Goal: Find contact information: Find contact information

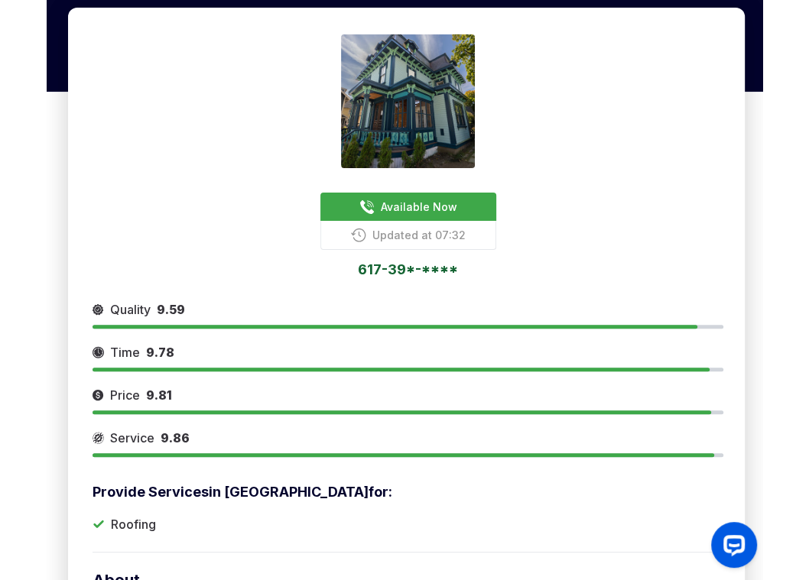
scroll to position [171, 0]
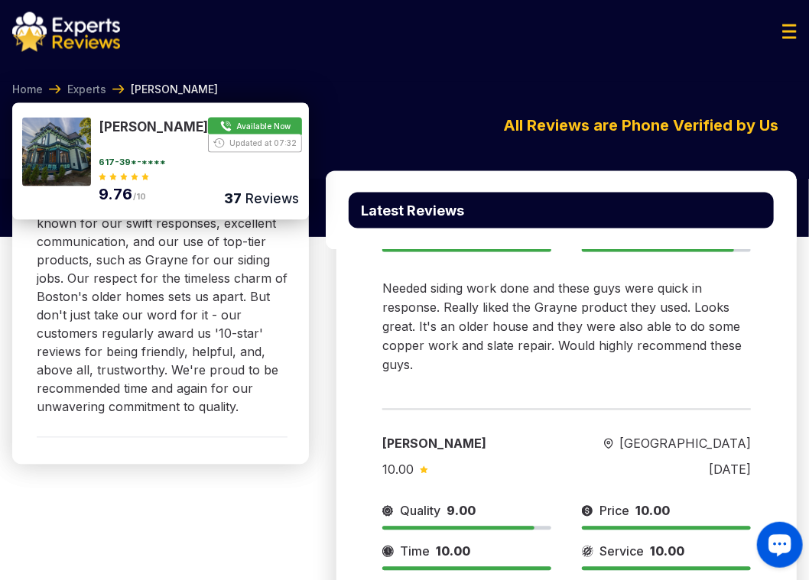
click at [681, 547] on icon "Launch OpenWidget widget" at bounding box center [779, 544] width 15 height 10
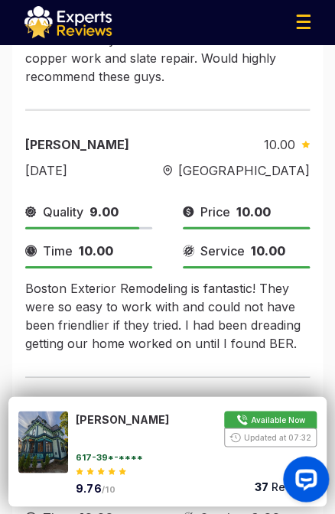
scroll to position [2161, 0]
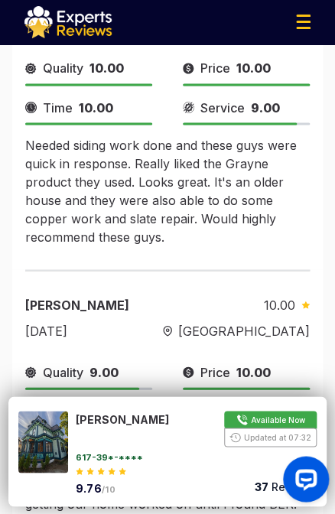
click at [73, 18] on img at bounding box center [67, 22] width 87 height 32
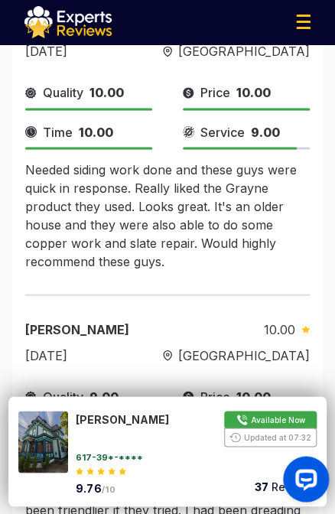
scroll to position [1975, 0]
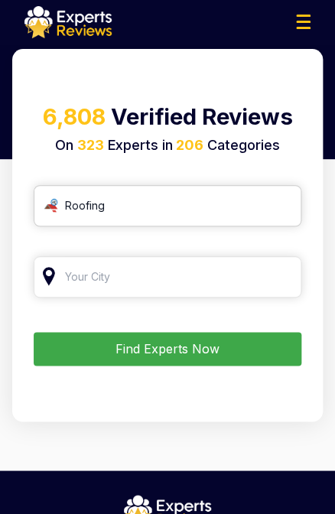
click at [141, 202] on input "Roofing" at bounding box center [168, 205] width 268 height 41
click at [112, 281] on input "search" at bounding box center [168, 276] width 268 height 41
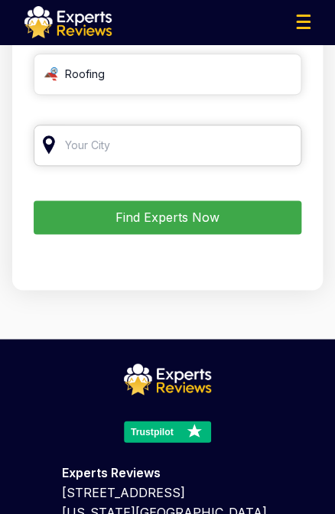
type input "и"
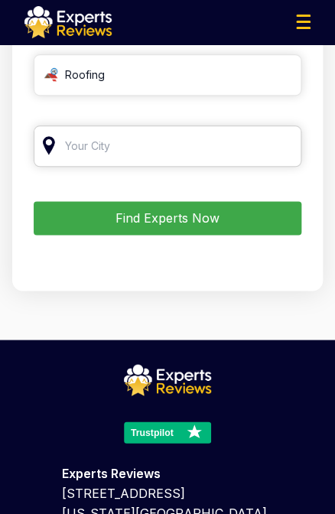
type input "и"
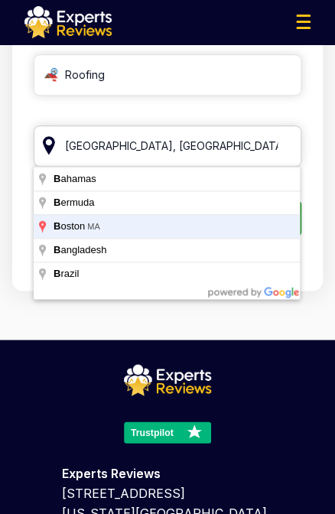
type input "[GEOGRAPHIC_DATA], [GEOGRAPHIC_DATA]"
click at [34, 201] on button "Find Experts Now" at bounding box center [168, 218] width 268 height 34
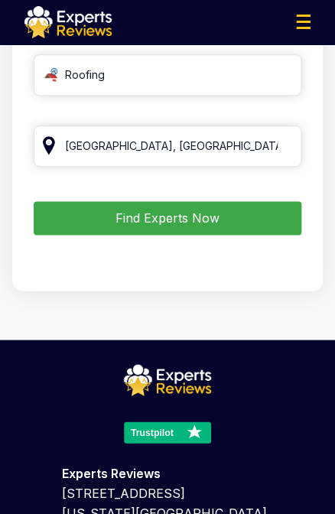
click at [138, 225] on button "Find Experts Now" at bounding box center [168, 218] width 268 height 34
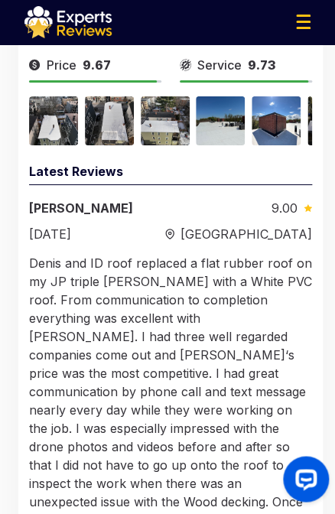
scroll to position [2444, 0]
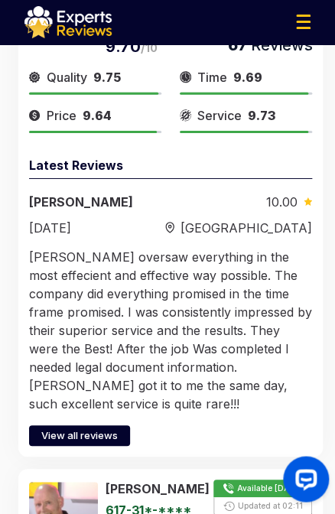
click at [95, 428] on span "View all reviews" at bounding box center [79, 435] width 76 height 15
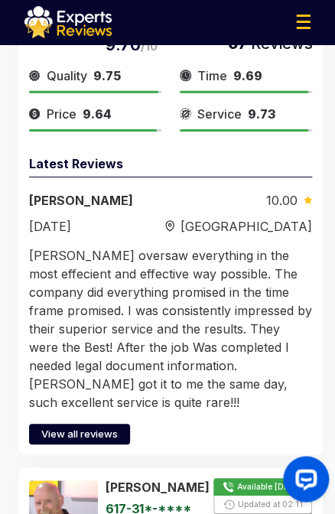
scroll to position [3127, 0]
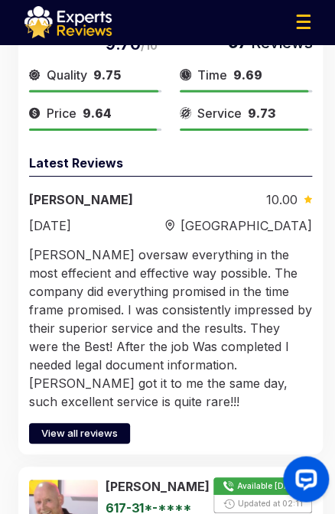
click at [95, 426] on span "View all reviews" at bounding box center [79, 433] width 76 height 15
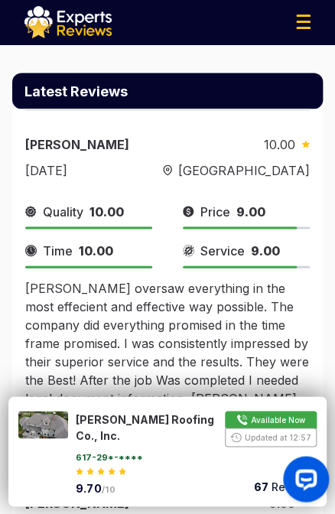
click at [263, 421] on button "Show Number" at bounding box center [196, 429] width 241 height 36
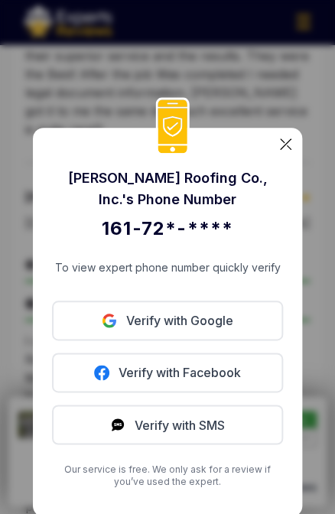
scroll to position [1429, 0]
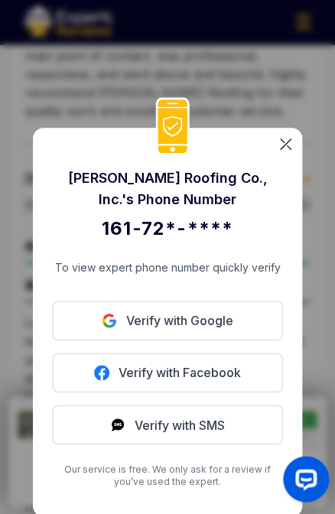
click at [180, 422] on button "Verify with SMS" at bounding box center [167, 425] width 231 height 40
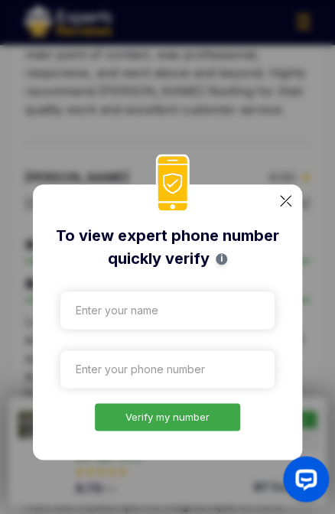
scroll to position [2185, 0]
click at [284, 205] on img at bounding box center [285, 200] width 11 height 11
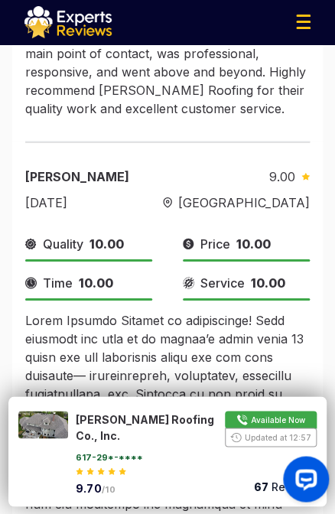
click at [262, 421] on button "Show Number" at bounding box center [196, 429] width 241 height 36
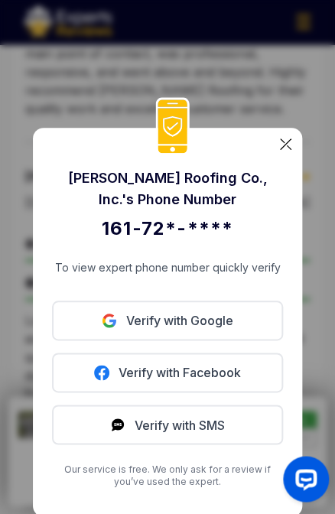
click at [159, 367] on link "Verify with Facebook" at bounding box center [167, 373] width 231 height 40
click at [153, 323] on link "Verify with Google" at bounding box center [167, 321] width 231 height 40
click at [181, 374] on link "Verify with Facebook" at bounding box center [167, 373] width 231 height 40
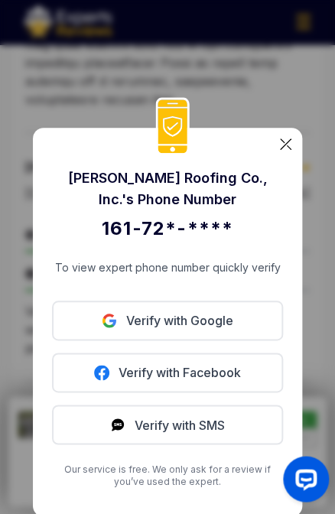
scroll to position [3022, 0]
